Goal: Transaction & Acquisition: Download file/media

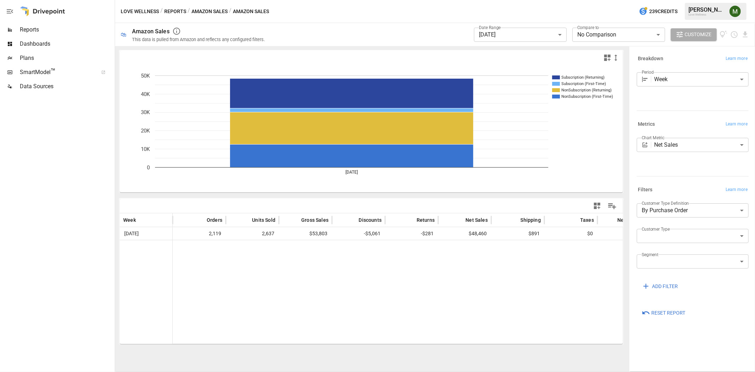
click at [507, 0] on body "**********" at bounding box center [377, 0] width 755 height 0
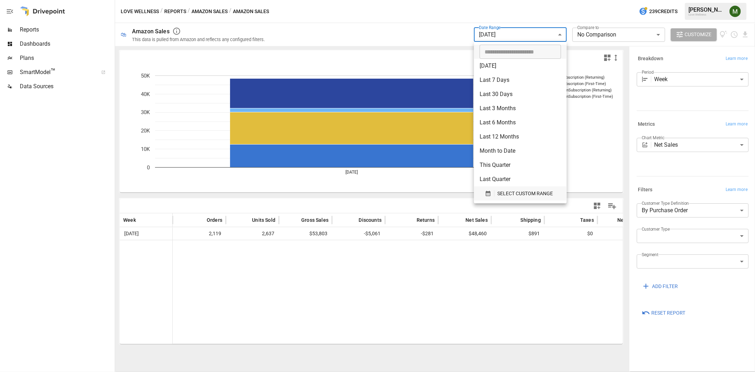
click at [491, 196] on div "button" at bounding box center [490, 193] width 10 height 6
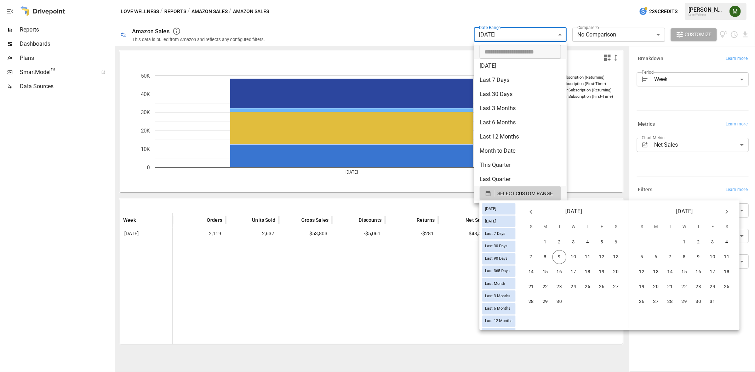
click at [535, 212] on icon "Previous month" at bounding box center [531, 211] width 8 height 8
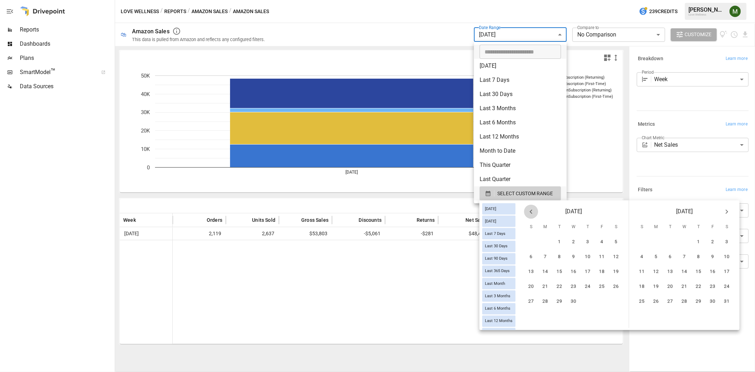
click at [535, 212] on icon "Previous month" at bounding box center [531, 211] width 8 height 8
click at [539, 253] on button "2" at bounding box center [531, 257] width 14 height 14
click at [730, 214] on icon "Next month" at bounding box center [727, 211] width 8 height 8
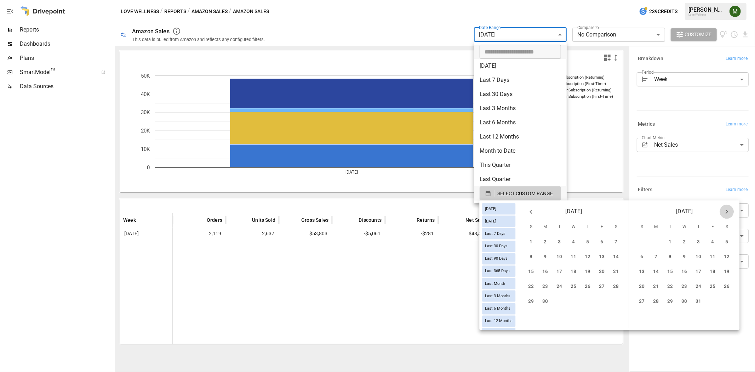
click at [730, 214] on icon "Next month" at bounding box center [727, 211] width 8 height 8
click at [535, 213] on icon "Previous month" at bounding box center [531, 211] width 8 height 8
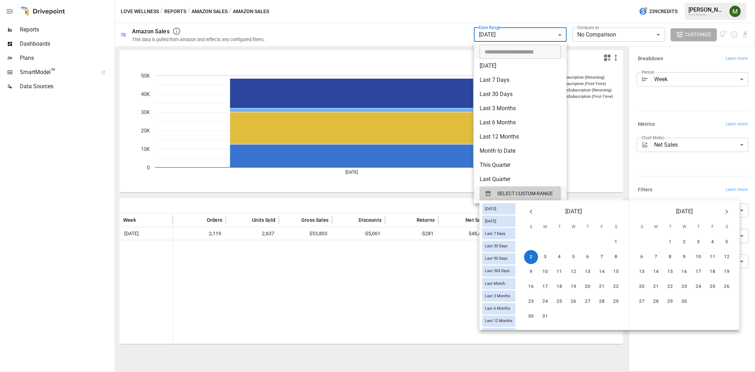
click at [535, 213] on icon "Previous month" at bounding box center [531, 211] width 8 height 8
click at [689, 242] on button "1" at bounding box center [685, 242] width 14 height 14
click at [728, 212] on icon "Next month" at bounding box center [727, 212] width 2 height 4
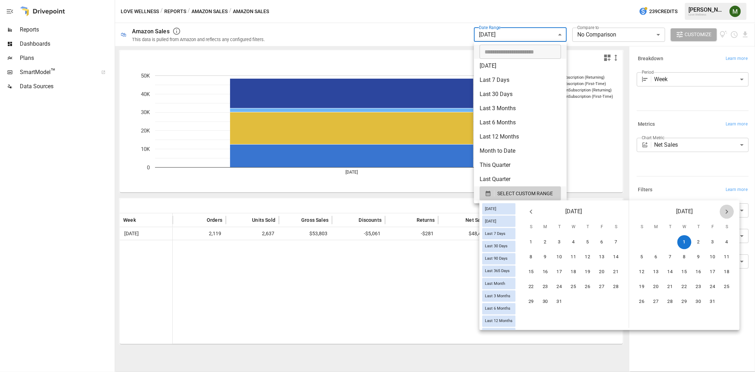
click at [728, 212] on icon "Next month" at bounding box center [727, 212] width 2 height 4
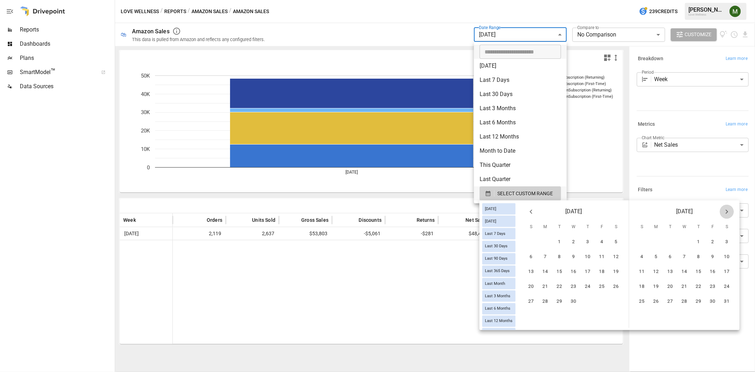
click at [728, 212] on icon "Next month" at bounding box center [727, 212] width 2 height 4
click at [734, 212] on button "Next month" at bounding box center [727, 212] width 14 height 14
click at [649, 309] on button "31" at bounding box center [642, 316] width 14 height 14
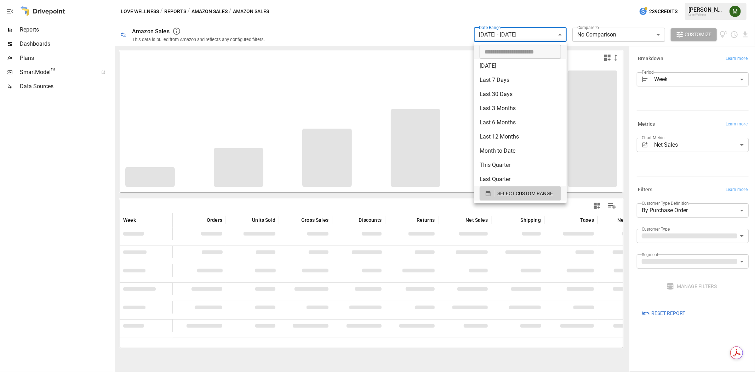
click at [699, 170] on div at bounding box center [377, 186] width 755 height 372
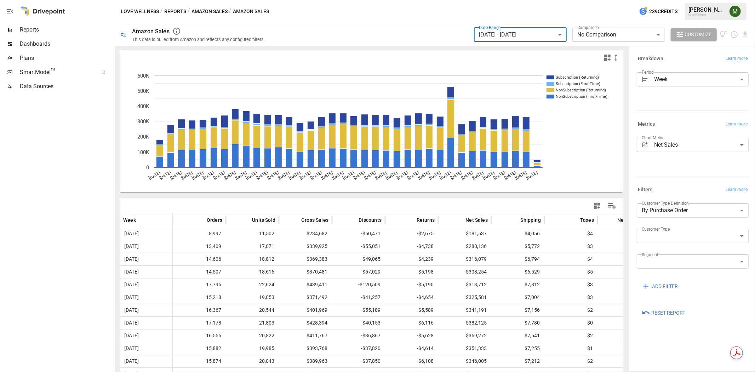
click at [714, 0] on body "**********" at bounding box center [377, 0] width 755 height 0
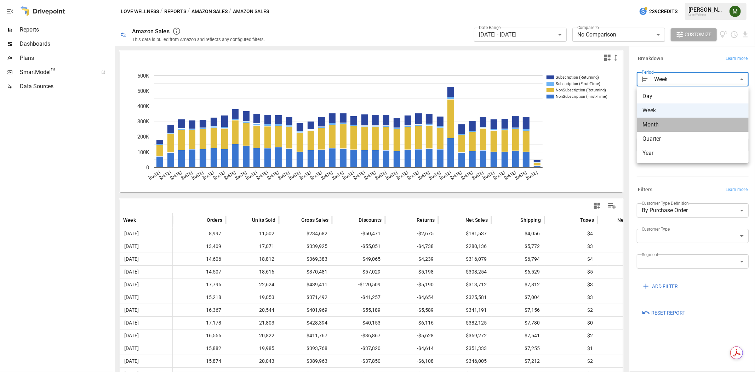
click at [690, 125] on span "Month" at bounding box center [693, 124] width 101 height 8
type input "*****"
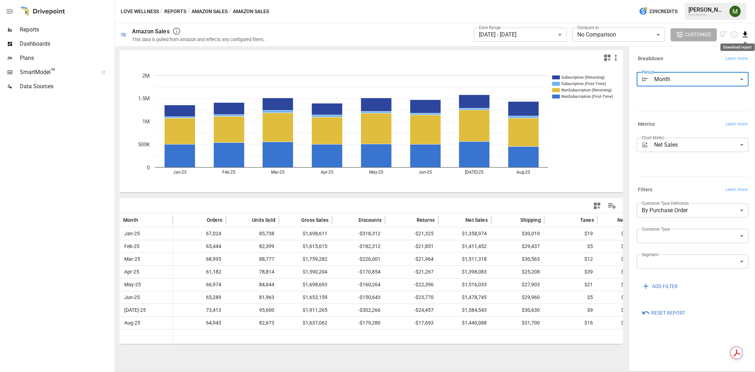
click at [746, 34] on icon "Download report" at bounding box center [745, 35] width 5 height 6
click at [735, 58] on li "Download as CSV" at bounding box center [722, 63] width 56 height 14
click at [323, 12] on div "Love Wellness / Reports / Amazon Sales / Amazon Sales 239 Credits [PERSON_NAME]…" at bounding box center [435, 11] width 640 height 23
click at [72, 25] on div "Reports" at bounding box center [56, 30] width 113 height 14
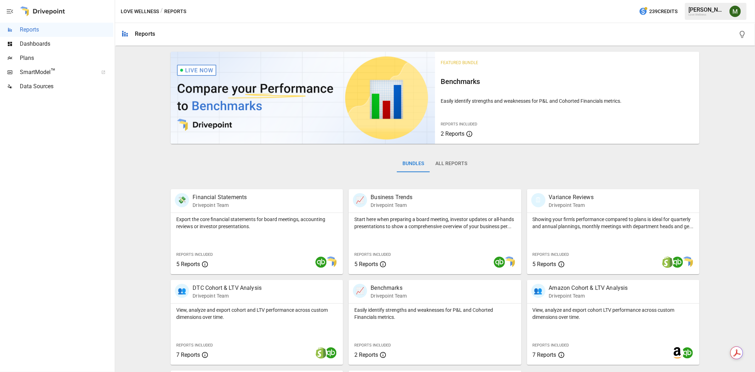
click at [58, 48] on span "Dashboards" at bounding box center [66, 44] width 93 height 8
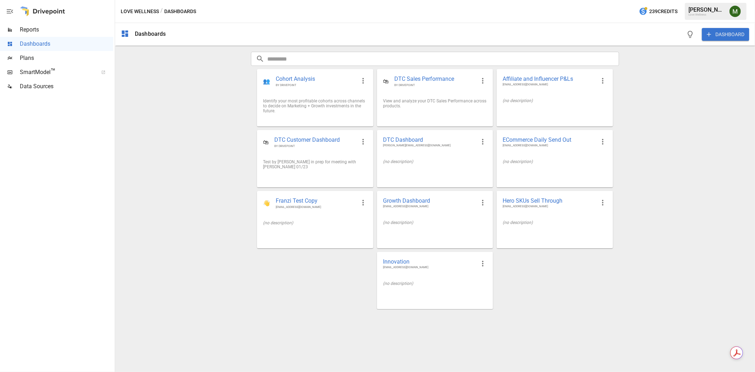
click at [55, 55] on span "Plans" at bounding box center [66, 58] width 93 height 8
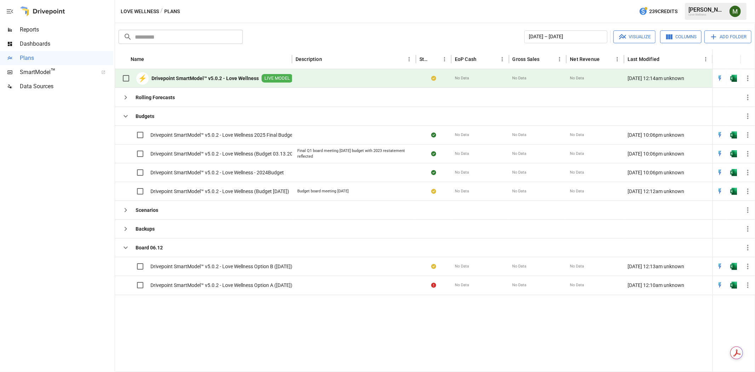
click at [227, 79] on b "Drivepoint SmartModel™ v5.0.2 - Love Wellness" at bounding box center [205, 78] width 107 height 7
click at [124, 227] on icon "button" at bounding box center [125, 228] width 8 height 8
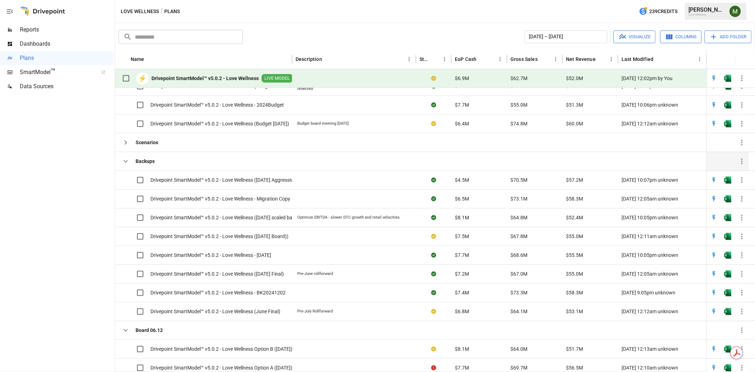
scroll to position [64, 0]
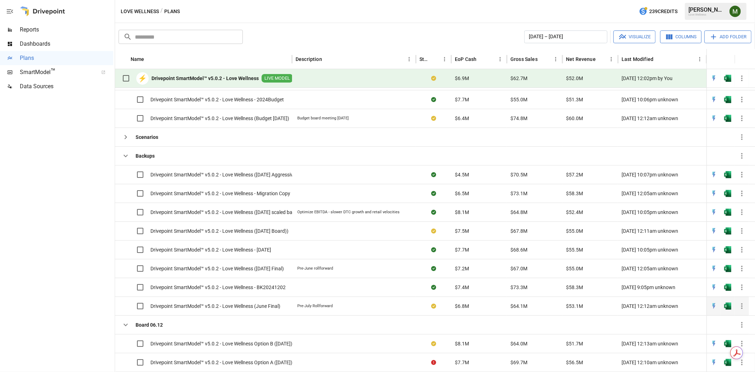
click at [313, 303] on div "Pre-July Rollforward" at bounding box center [314, 306] width 35 height 6
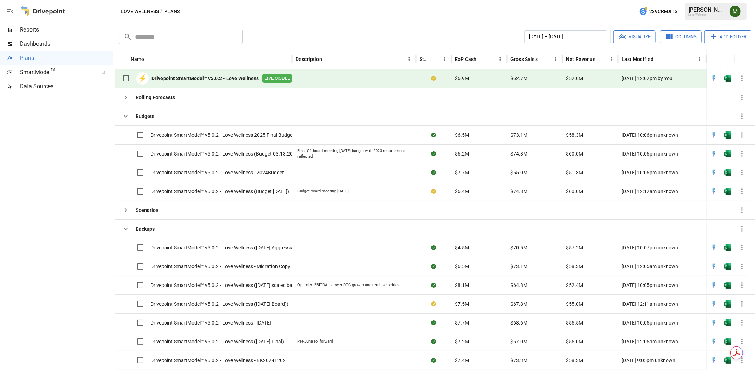
click at [206, 80] on b "Drivepoint SmartModel™ v5.0.2 - Love Wellness" at bounding box center [205, 78] width 107 height 7
click at [209, 78] on b "Drivepoint SmartModel™ v5.0.2 - Love Wellness" at bounding box center [205, 78] width 107 height 7
click at [710, 6] on div "[PERSON_NAME]" at bounding box center [707, 9] width 37 height 7
click at [687, 13] on div "[PERSON_NAME] Love Wellness" at bounding box center [716, 11] width 62 height 17
click at [710, 8] on div "[PERSON_NAME]" at bounding box center [707, 9] width 37 height 7
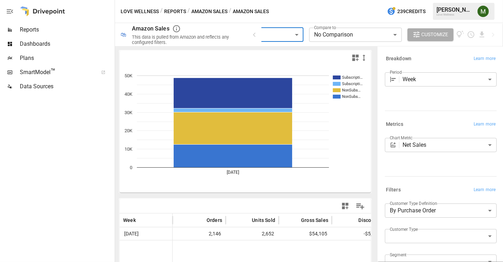
scroll to position [79, 0]
